Goal: Check status: Check status

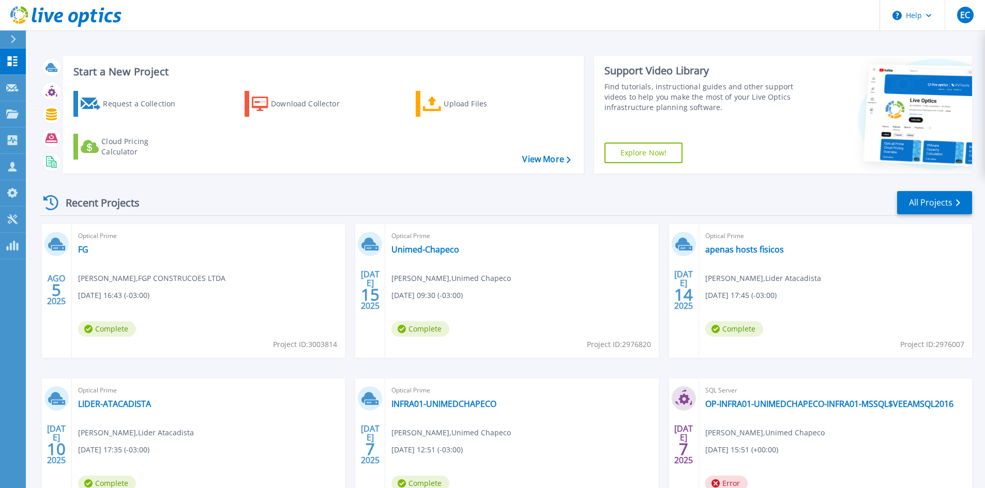
scroll to position [52, 0]
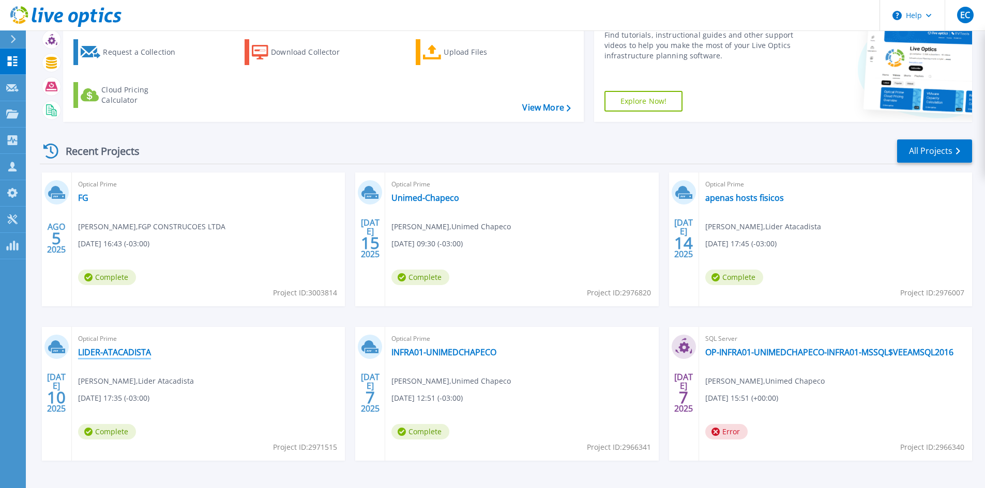
click at [119, 349] on link "LIDER-ATACADISTA" at bounding box center [114, 352] width 73 height 10
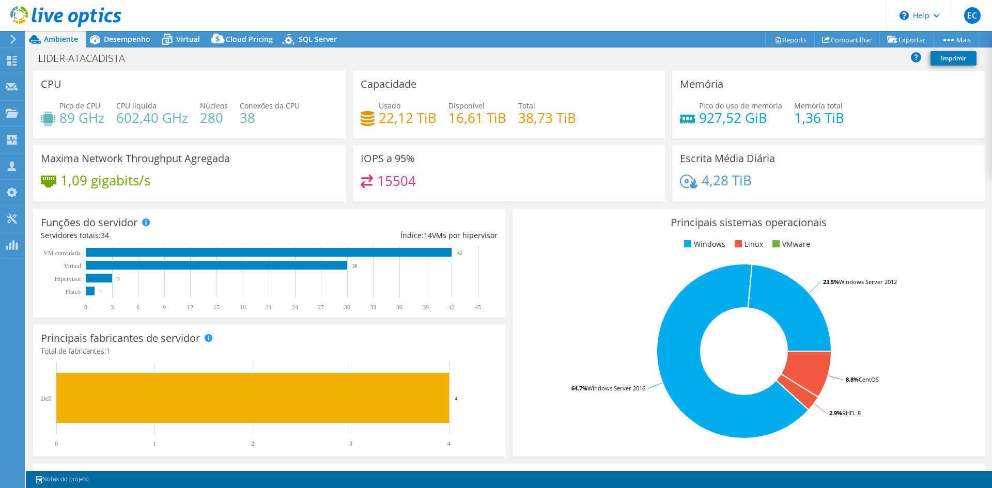
select select "USD"
click at [133, 42] on span "Desempenho" at bounding box center [127, 39] width 47 height 10
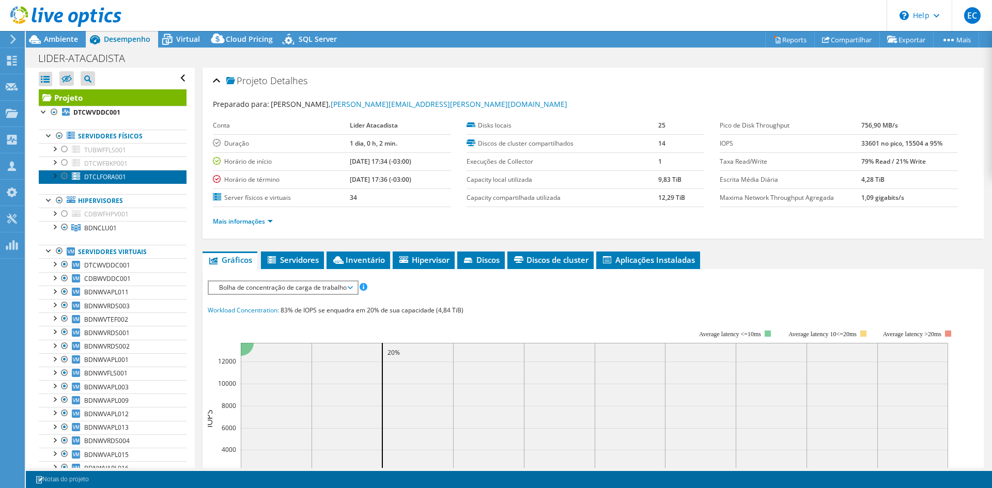
click at [120, 183] on link "DTCLFORA001" at bounding box center [113, 176] width 148 height 13
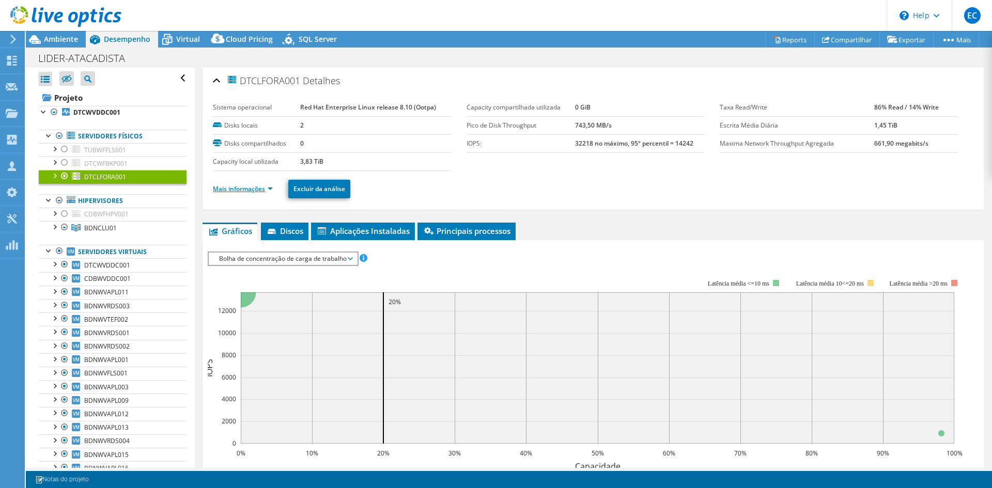
click at [262, 191] on link "Mais informações" at bounding box center [243, 189] width 60 height 9
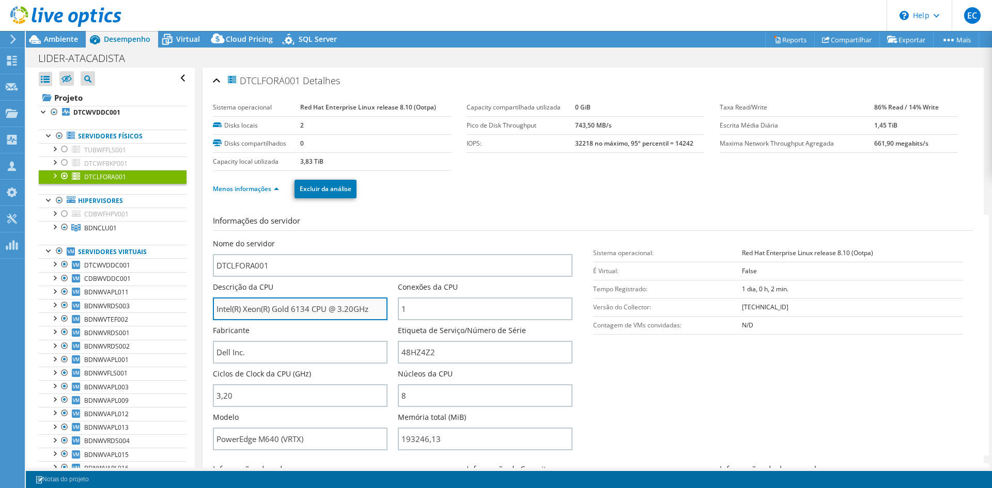
drag, startPoint x: 295, startPoint y: 310, endPoint x: 342, endPoint y: 312, distance: 47.1
click at [342, 312] on input "Intel(R) Xeon(R) Gold 6134 CPU @ 3.20GHz" at bounding box center [300, 309] width 175 height 23
click at [369, 305] on input "Intel(R) Xeon(R) Gold 6134 CPU @ 3.20GHz" at bounding box center [300, 309] width 175 height 23
